Goal: Unclear: Browse casually

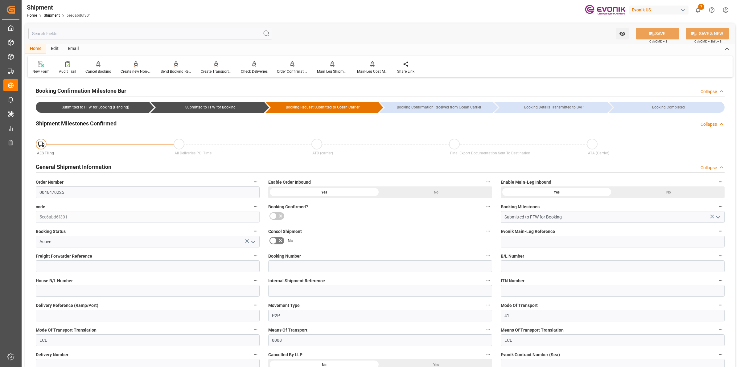
scroll to position [347, 0]
